Goal: Task Accomplishment & Management: Manage account settings

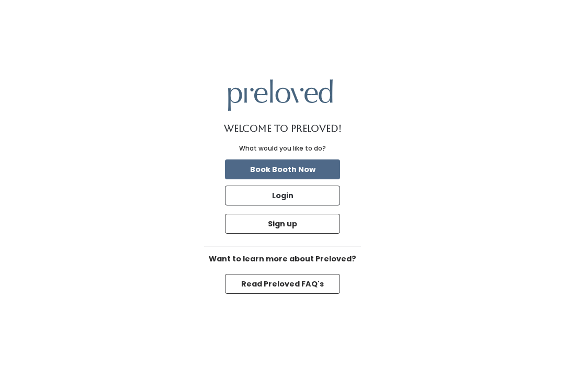
click at [314, 206] on button "Login" at bounding box center [282, 196] width 115 height 20
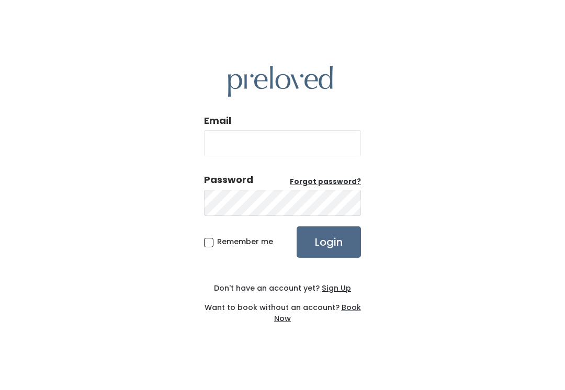
click at [340, 149] on input "Email" at bounding box center [282, 143] width 157 height 26
type input "[DOMAIN_NAME][EMAIL_ADDRESS][DOMAIN_NAME]"
click at [329, 253] on input "Login" at bounding box center [329, 242] width 64 height 31
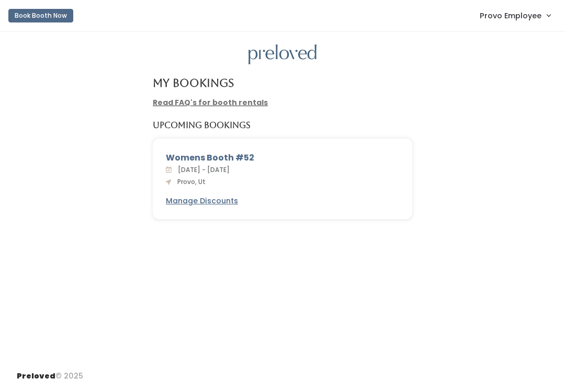
click at [530, 18] on span "Provo Employee" at bounding box center [511, 16] width 62 height 12
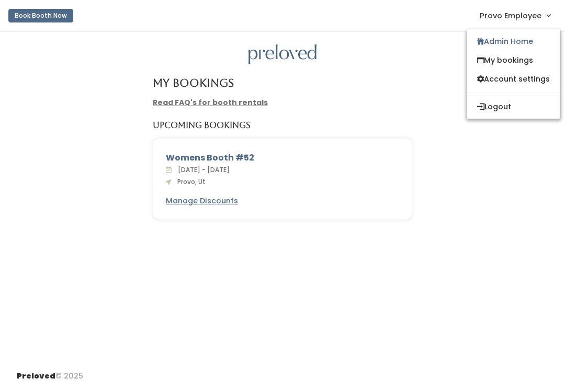
click at [524, 45] on link "Admin Home" at bounding box center [514, 41] width 94 height 19
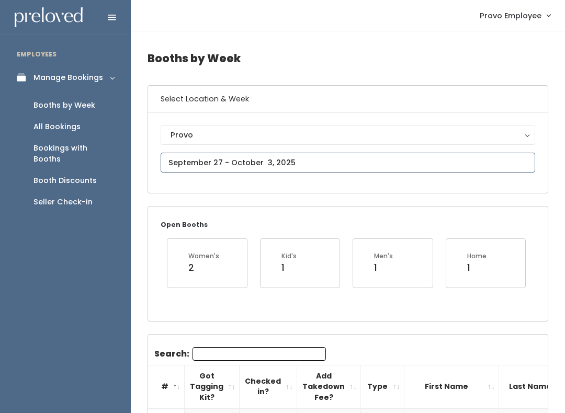
click at [296, 163] on input "text" at bounding box center [348, 163] width 375 height 20
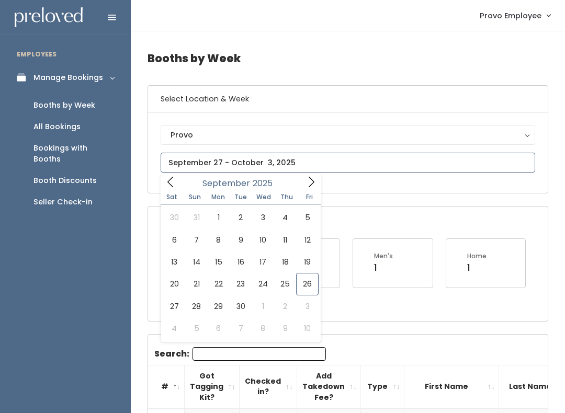
type input "September 27 to October 3"
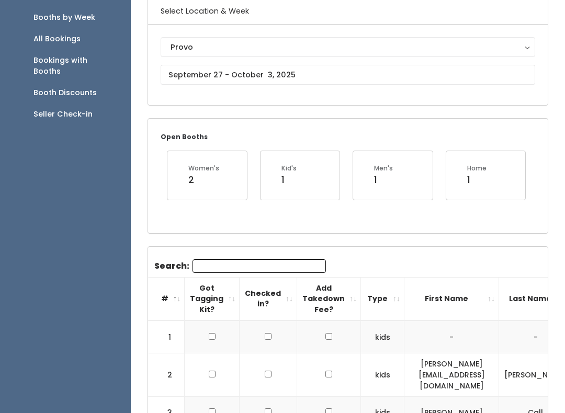
click at [279, 264] on input "Search:" at bounding box center [259, 267] width 133 height 14
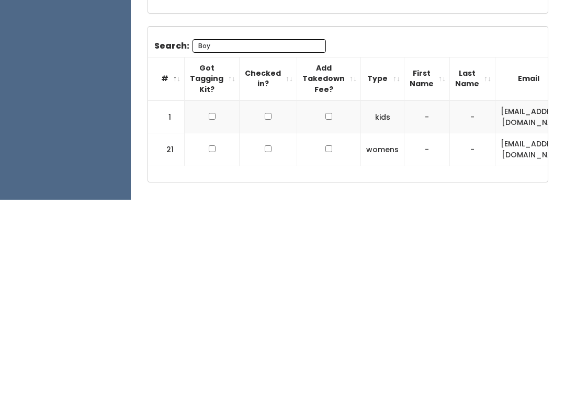
type input "Boy"
click at [218, 314] on td at bounding box center [212, 330] width 55 height 33
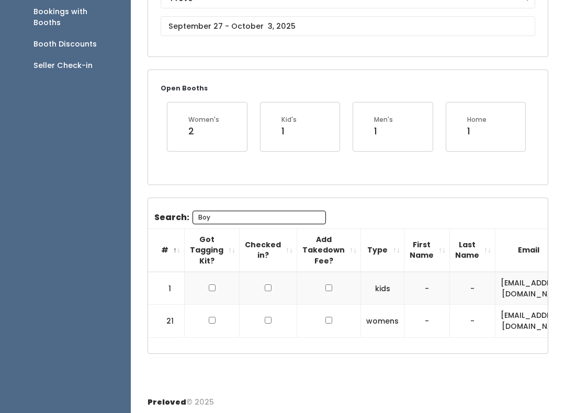
click at [210, 285] on input "checkbox" at bounding box center [212, 288] width 7 height 7
checkbox input "true"
click at [213, 317] on input "checkbox" at bounding box center [212, 320] width 7 height 7
checkbox input "true"
